Goal: Information Seeking & Learning: Learn about a topic

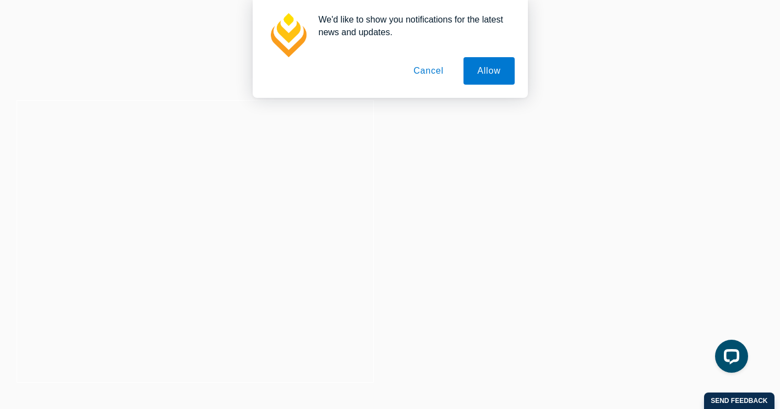
click at [442, 69] on button "Cancel" at bounding box center [429, 71] width 58 height 28
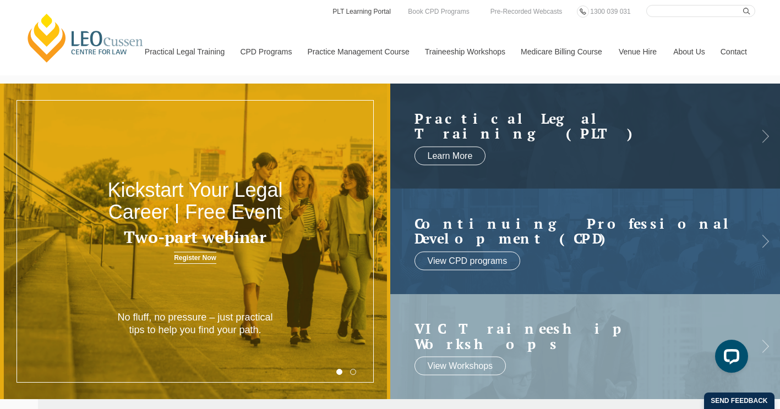
click at [359, 13] on link "PLT Learning Portal" at bounding box center [361, 12] width 61 height 12
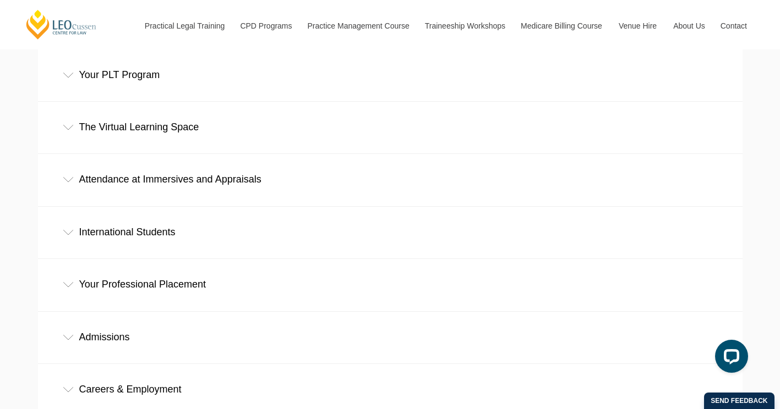
scroll to position [550, 0]
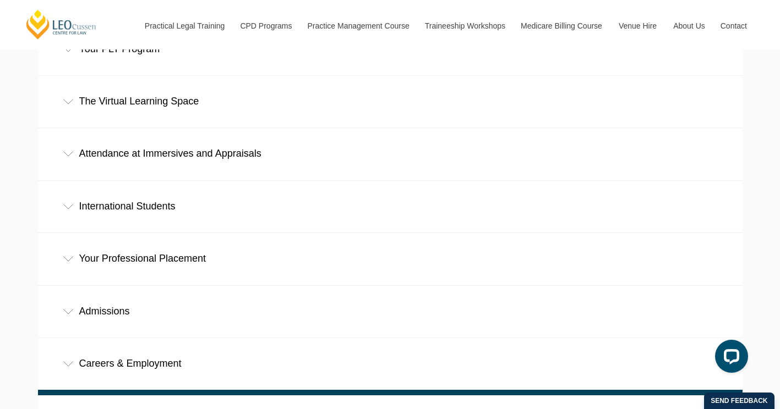
click at [69, 286] on div "Admissions" at bounding box center [390, 311] width 704 height 51
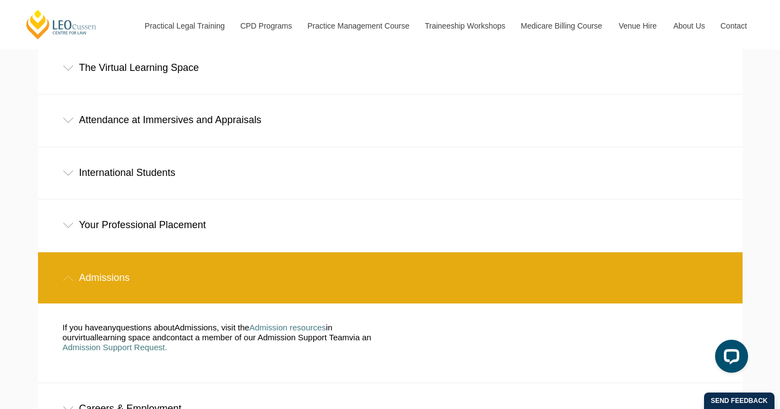
scroll to position [605, 0]
